Goal: Find specific page/section: Find specific page/section

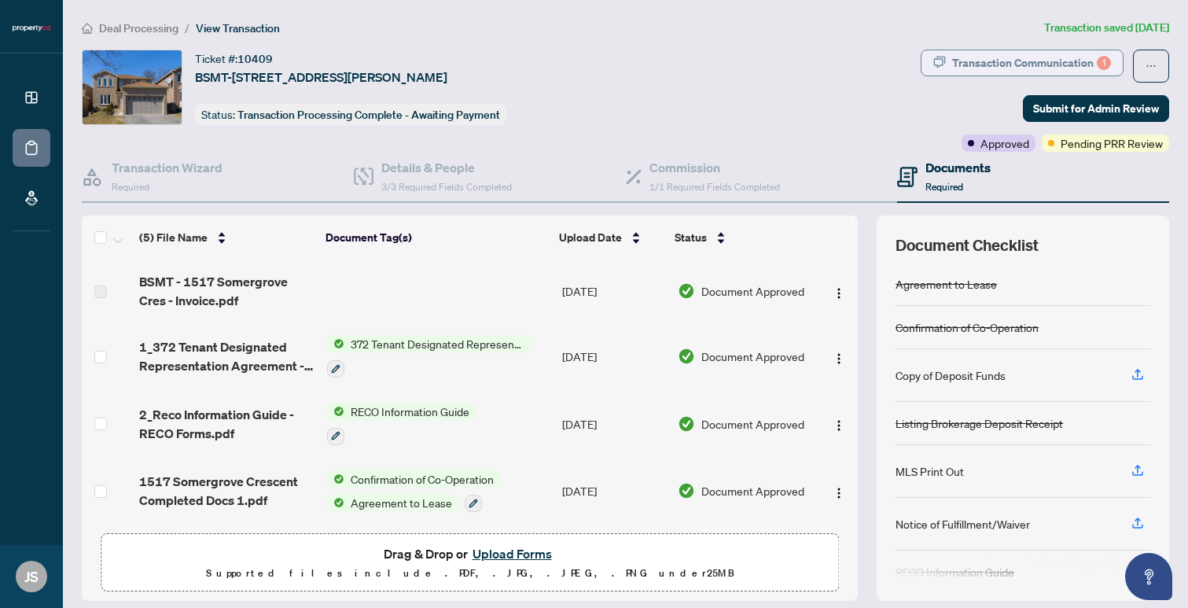
click at [969, 61] on div "Transaction Communication 1" at bounding box center [1031, 62] width 159 height 25
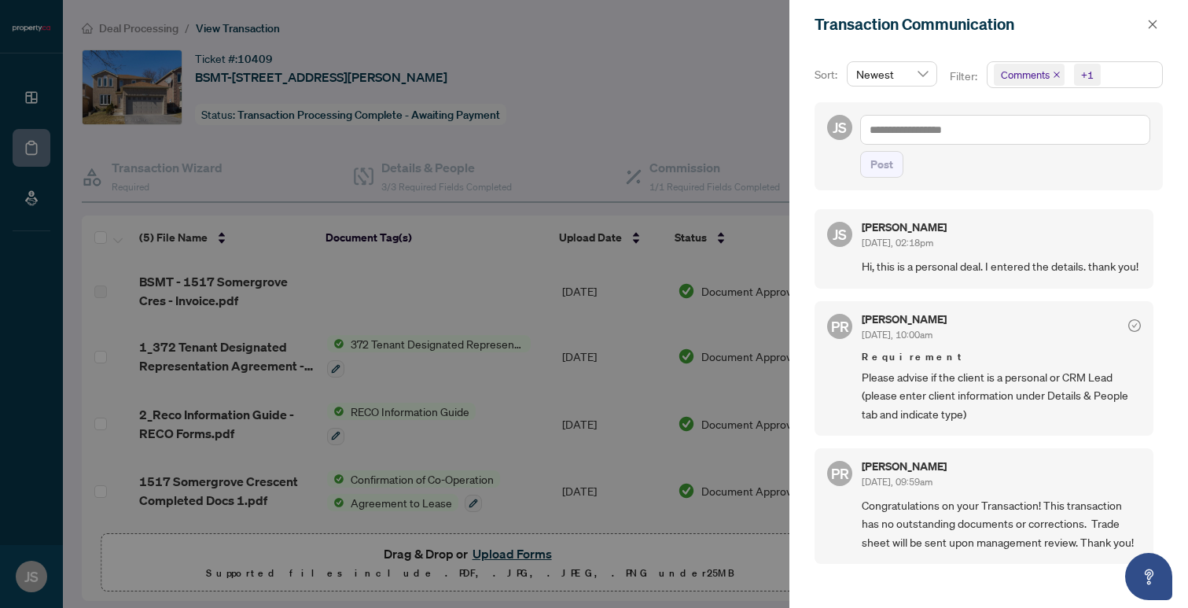
click at [621, 116] on div at bounding box center [594, 304] width 1188 height 608
click at [1158, 19] on icon "close" at bounding box center [1152, 24] width 11 height 11
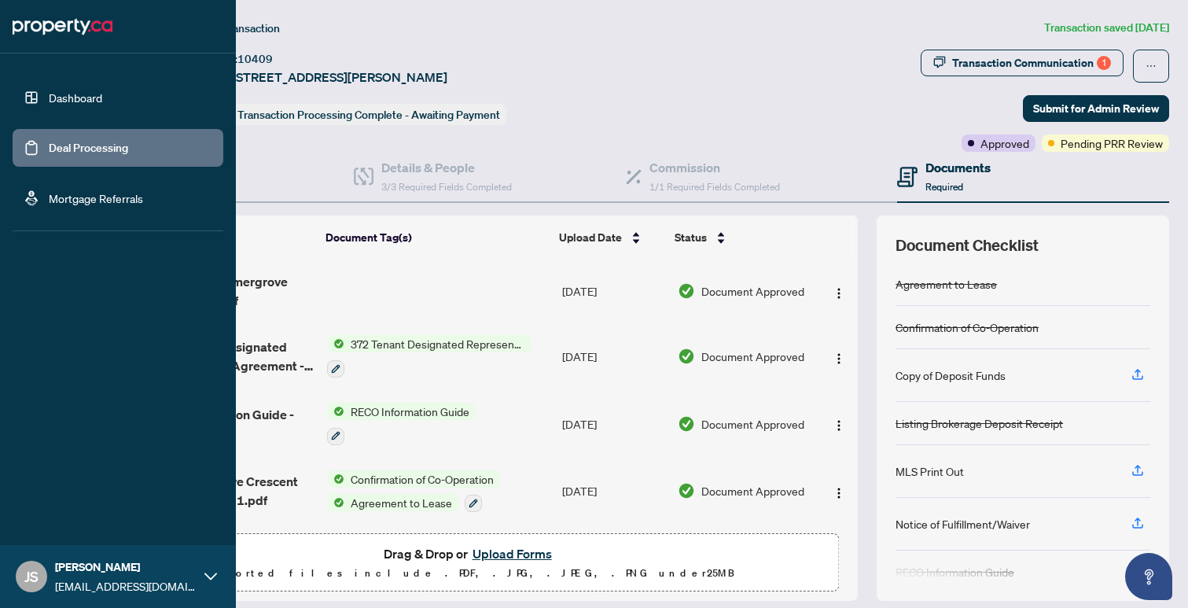
click at [95, 105] on link "Dashboard" at bounding box center [75, 97] width 53 height 14
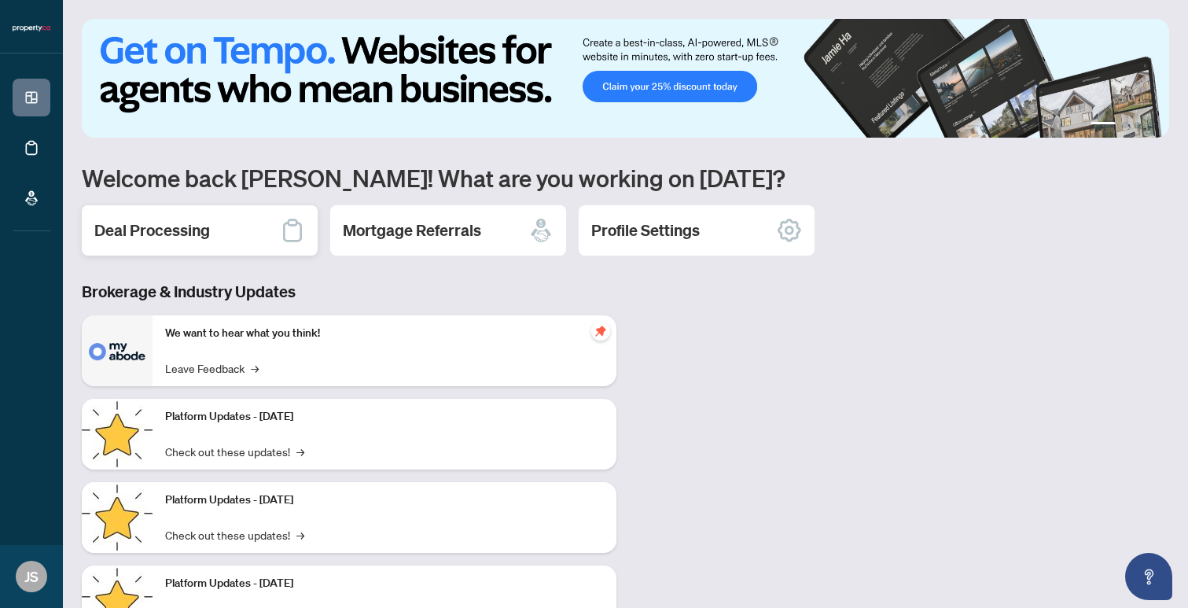
click at [248, 219] on div "Deal Processing" at bounding box center [200, 230] width 236 height 50
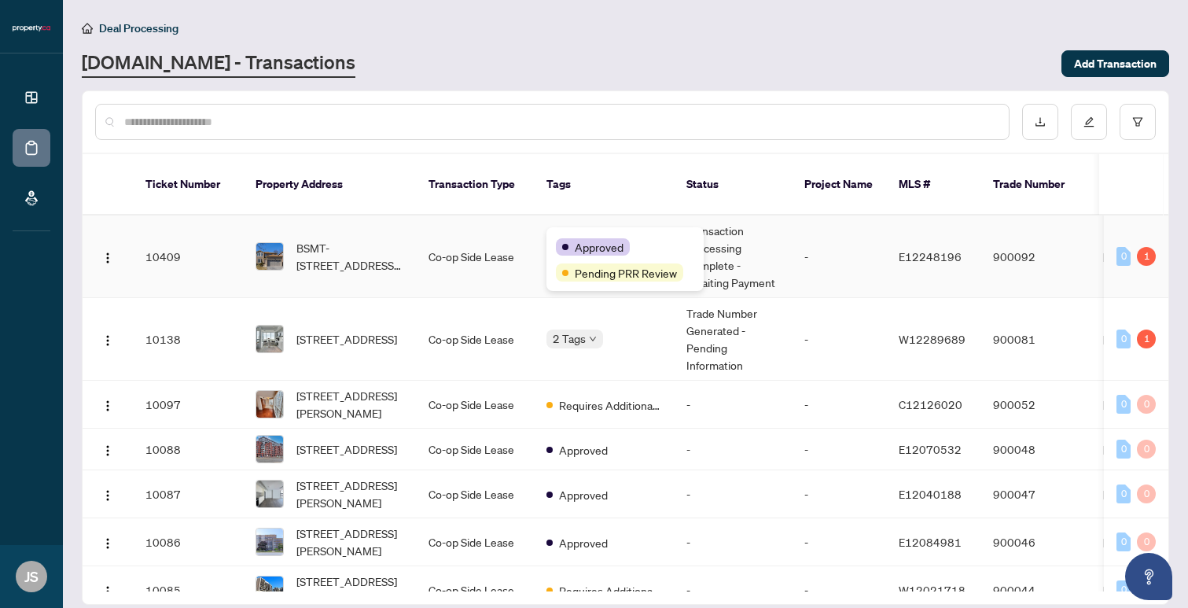
click at [580, 229] on div "Approved Pending PRR Review" at bounding box center [625, 259] width 157 height 64
